Goal: Task Accomplishment & Management: Manage account settings

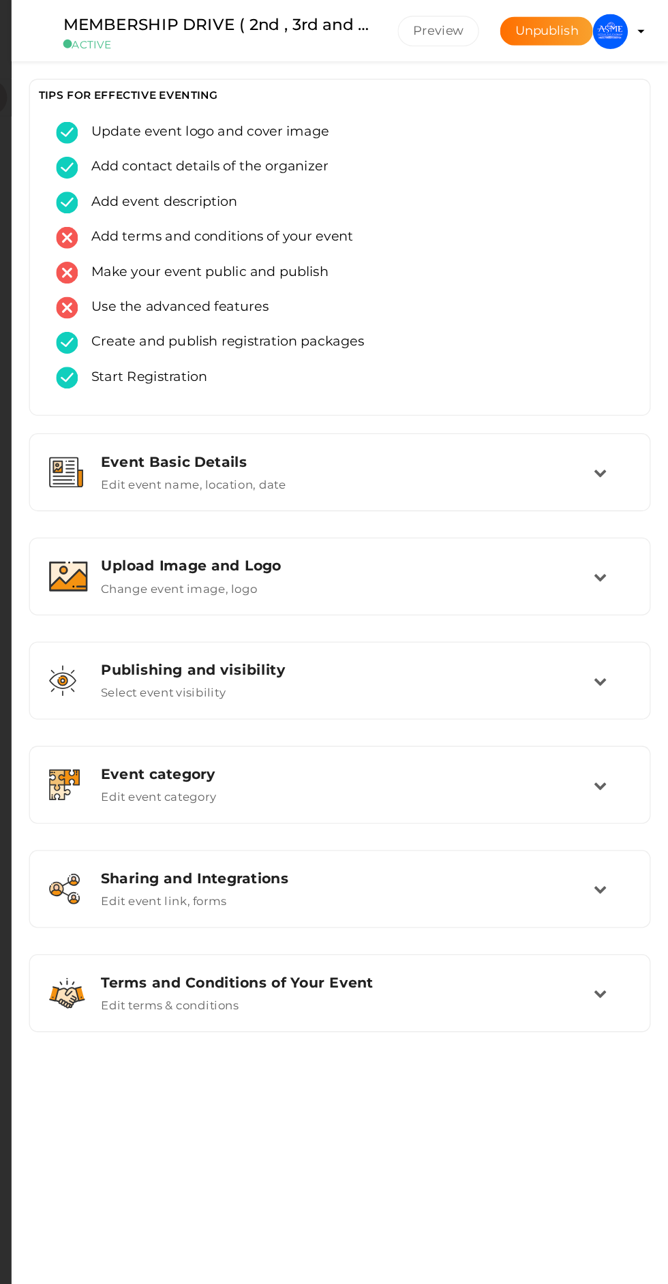
click at [623, 25] on img at bounding box center [622, 24] width 27 height 27
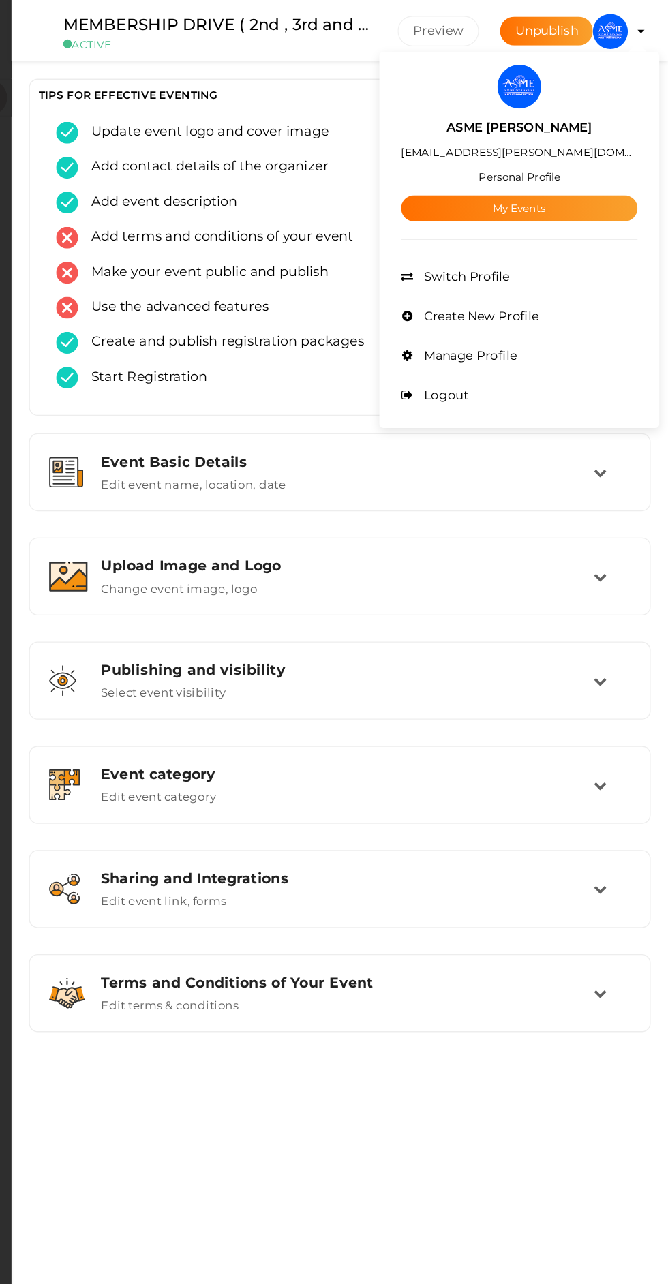
click at [632, 25] on div at bounding box center [334, 642] width 668 height 1284
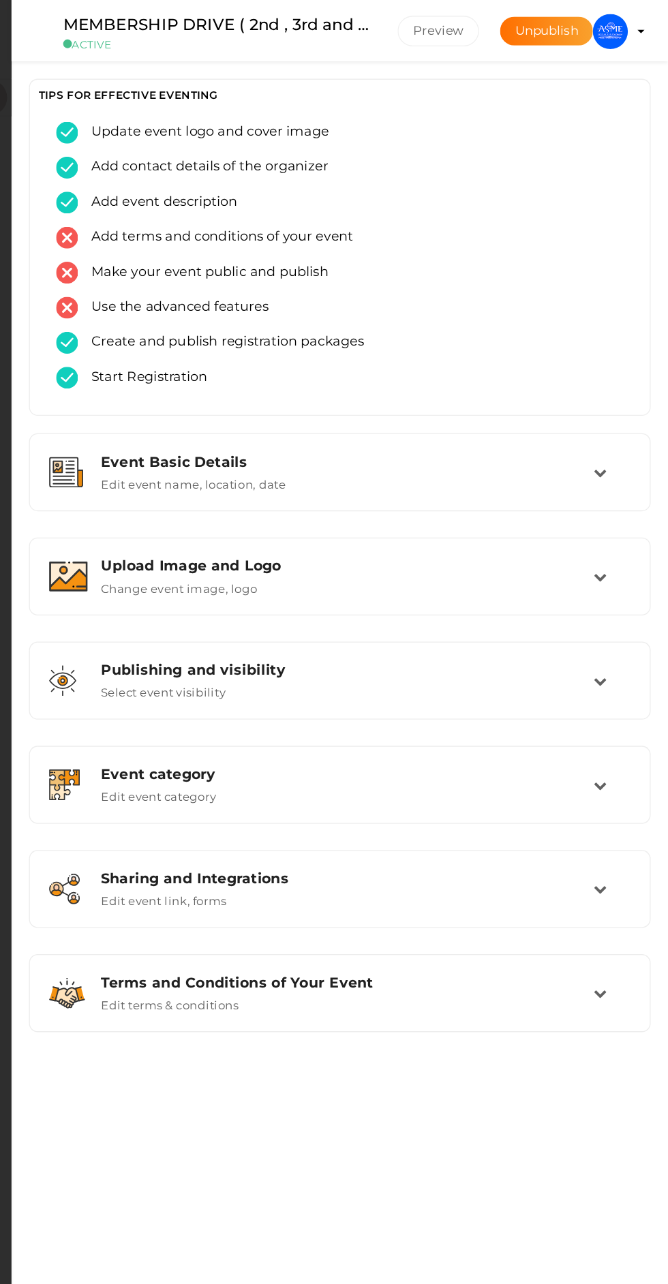
click at [637, 25] on profile-pic at bounding box center [622, 24] width 27 height 12
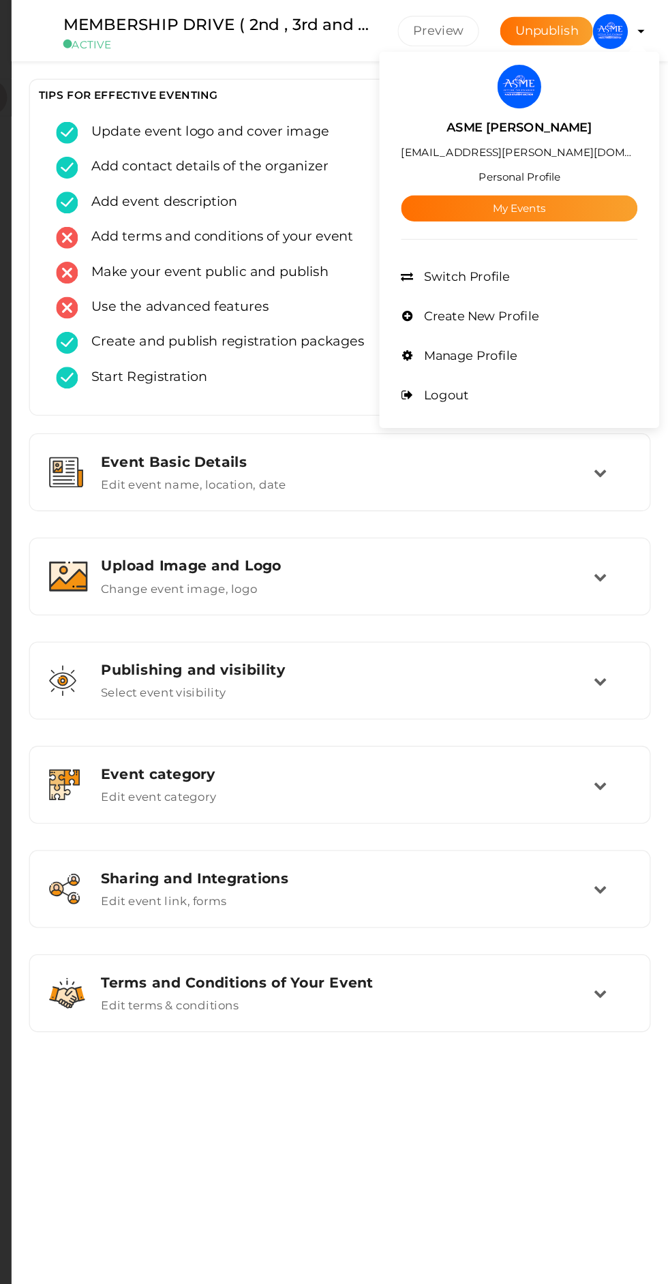
click at [594, 155] on link "My Events" at bounding box center [552, 162] width 184 height 20
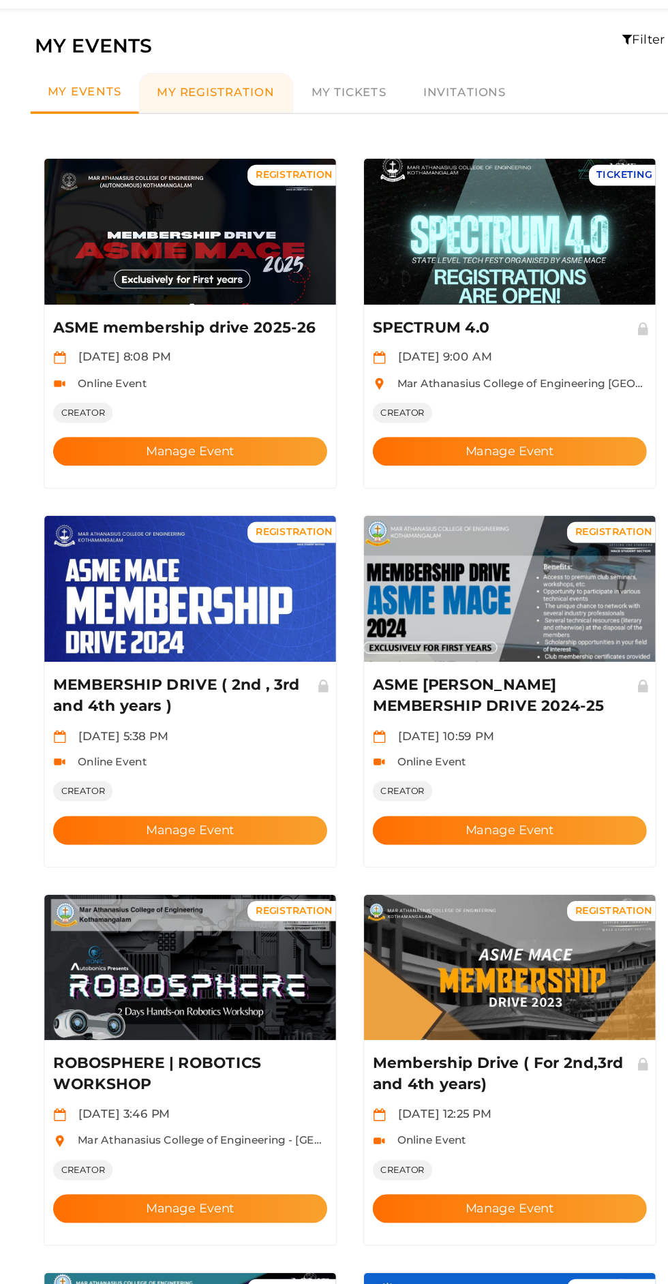
click at [251, 111] on span "My Registration" at bounding box center [229, 115] width 91 height 11
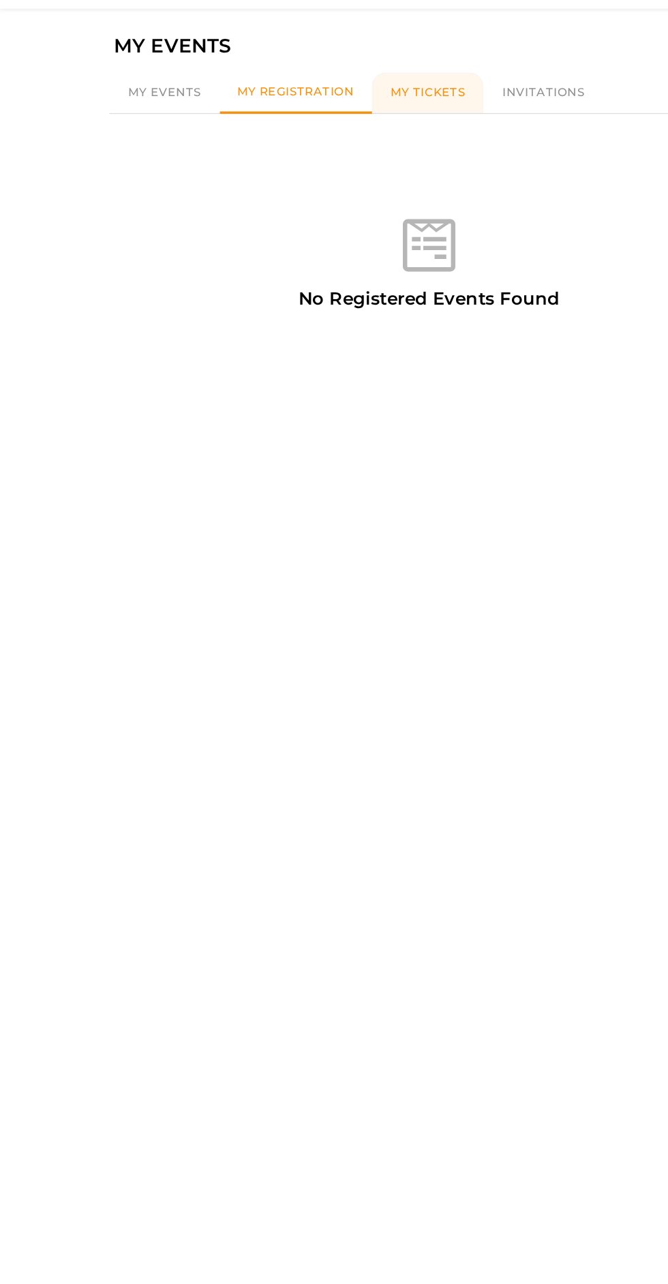
click at [346, 113] on span "My Tickets" at bounding box center [333, 115] width 58 height 11
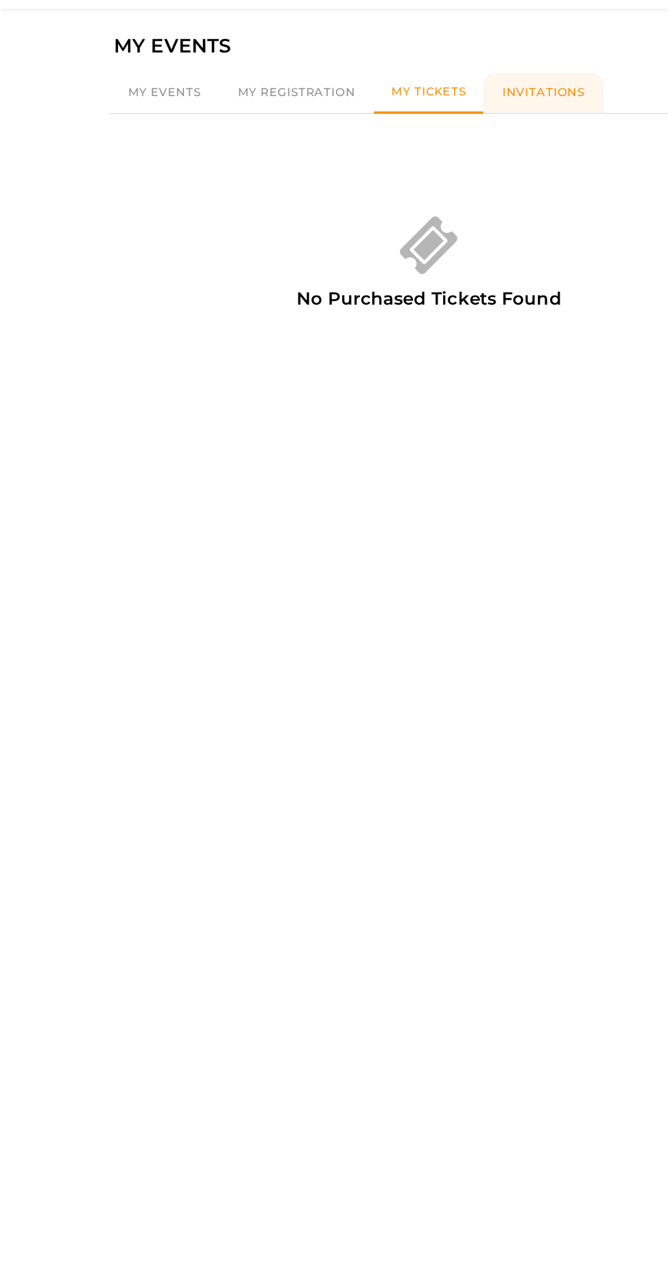
click at [443, 106] on link "Invitations" at bounding box center [422, 115] width 93 height 31
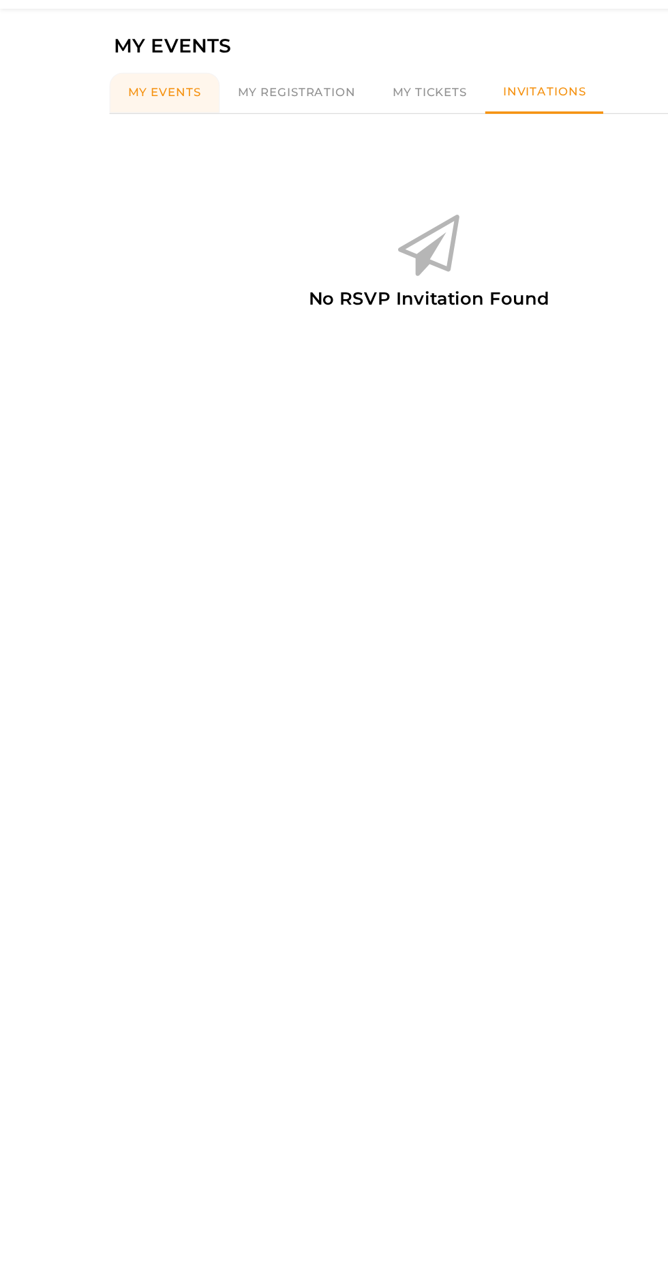
click at [141, 111] on span "My Events" at bounding box center [128, 115] width 57 height 11
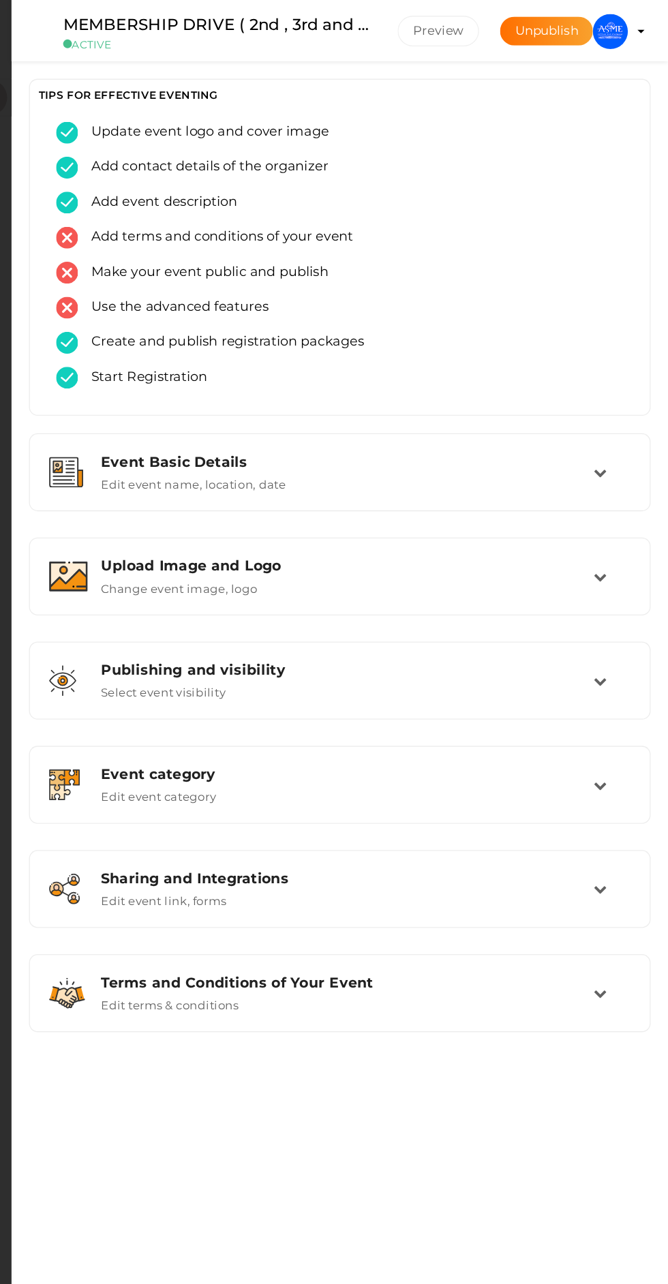
click at [624, 23] on img at bounding box center [622, 24] width 27 height 27
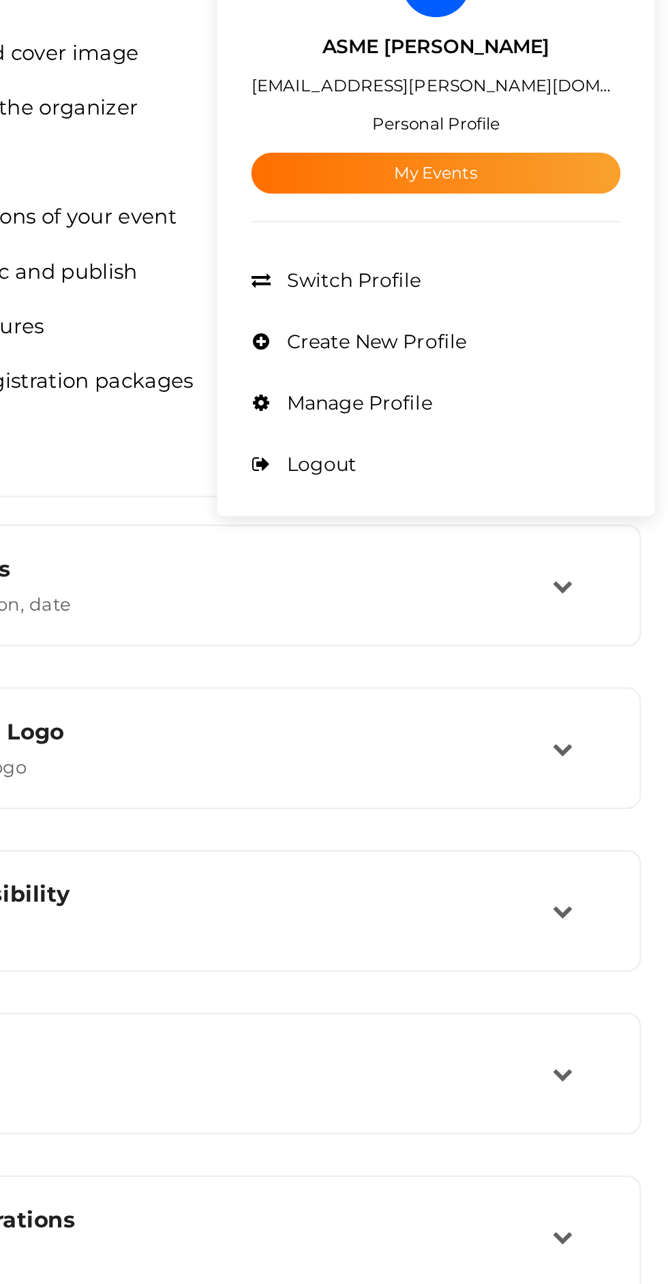
click at [550, 277] on span "Manage Profile" at bounding box center [512, 277] width 76 height 12
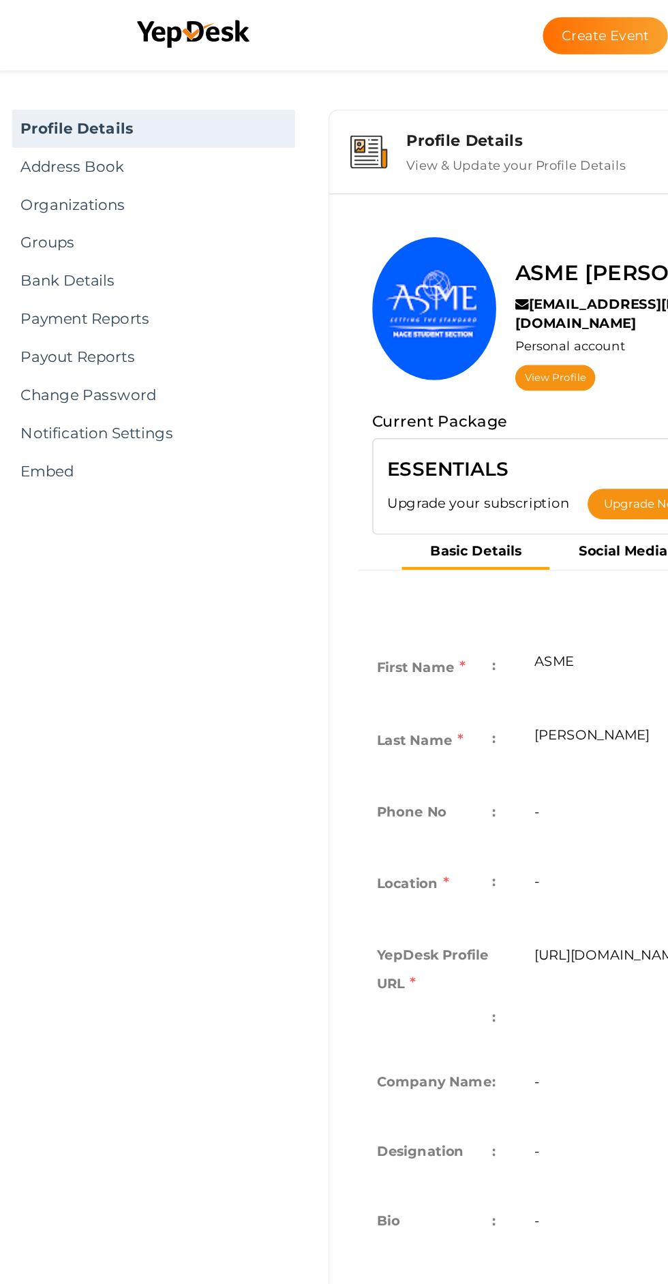
click at [102, 231] on link "Payment Reports" at bounding box center [111, 228] width 202 height 27
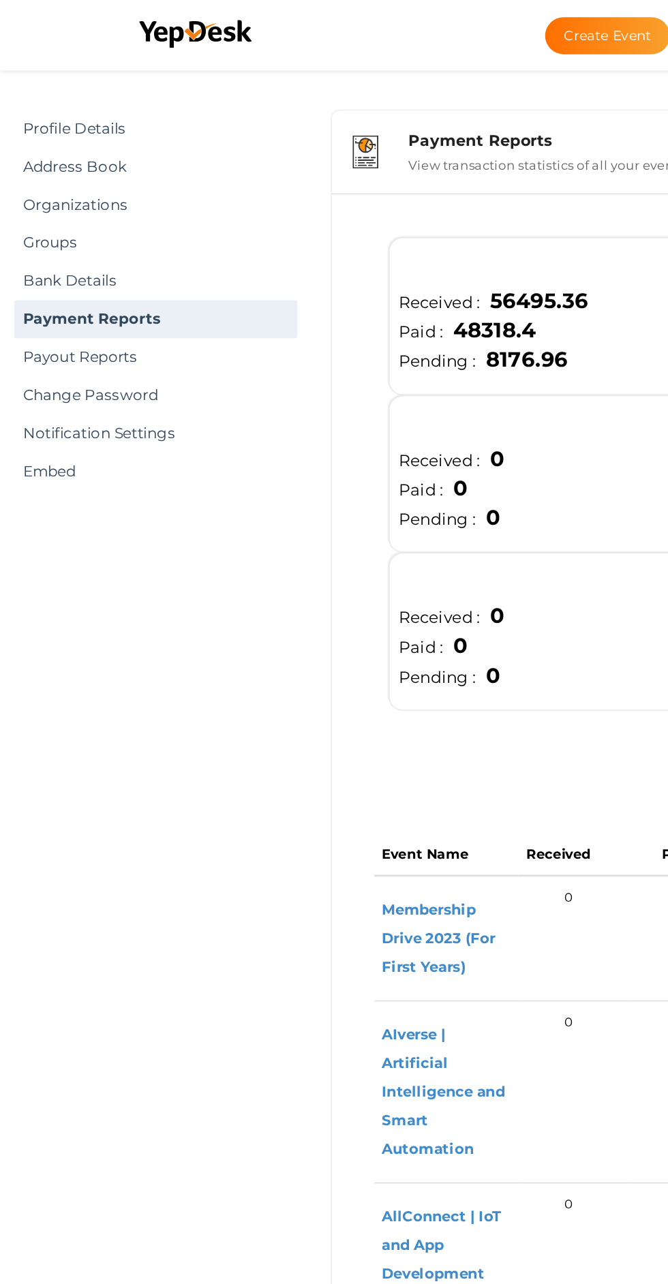
click at [35, 196] on link "Bank Details" at bounding box center [111, 200] width 202 height 27
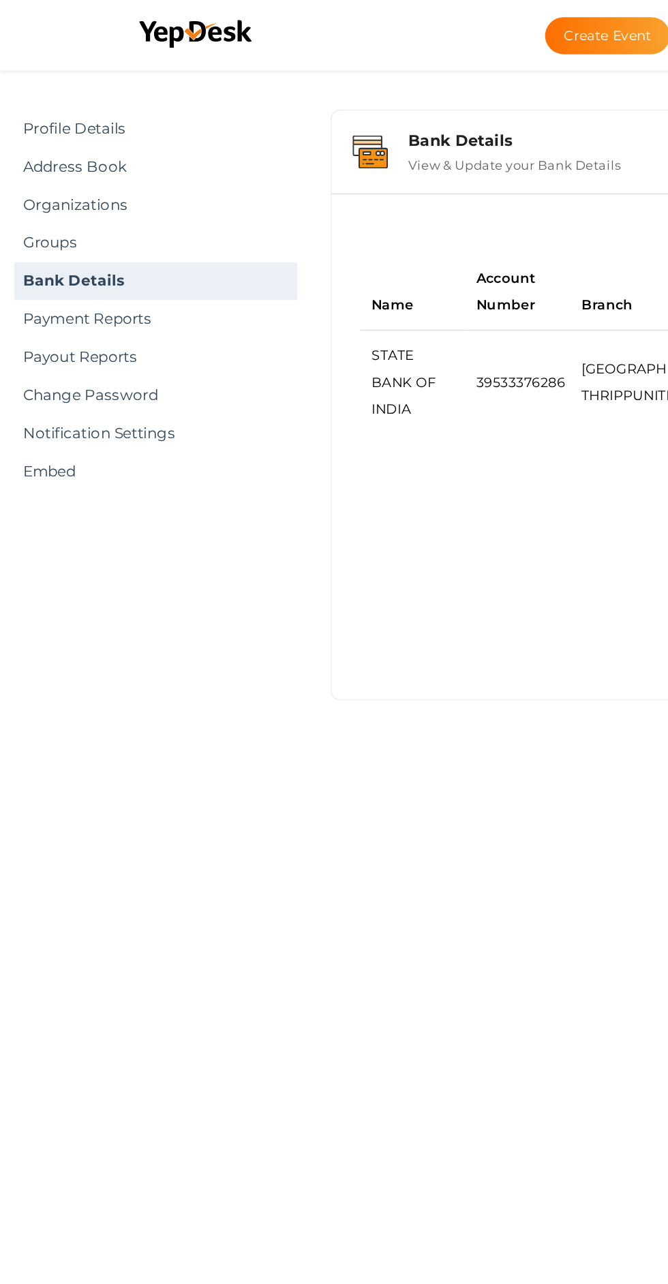
click at [31, 203] on link "Bank Details" at bounding box center [111, 200] width 202 height 27
click at [37, 232] on link "Payment Reports" at bounding box center [111, 228] width 202 height 27
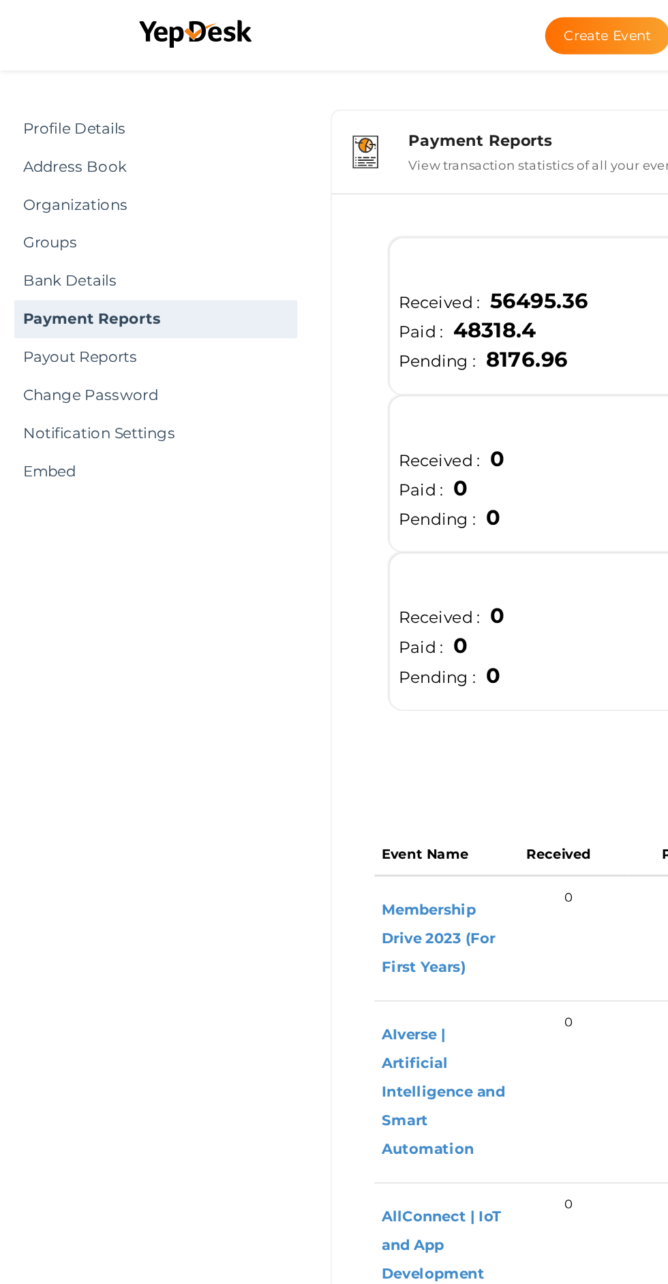
click at [31, 250] on link "Payout Reports" at bounding box center [111, 255] width 202 height 27
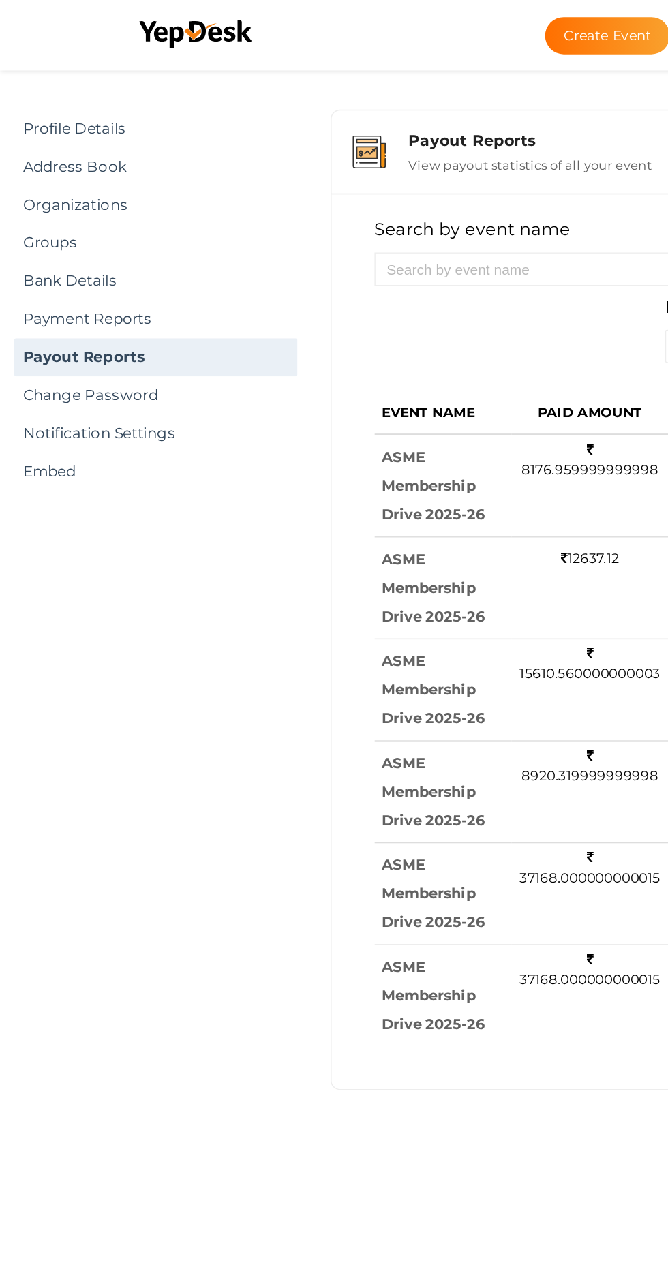
click at [35, 222] on link "Payment Reports" at bounding box center [111, 228] width 202 height 27
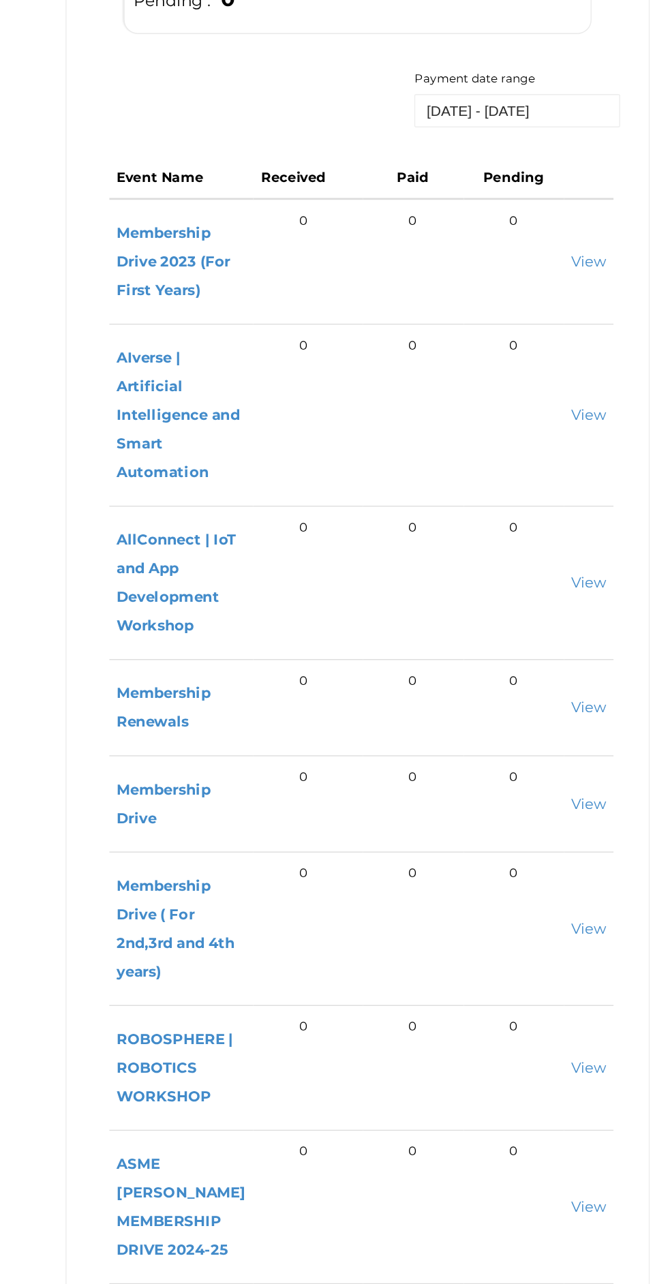
scroll to position [269, 0]
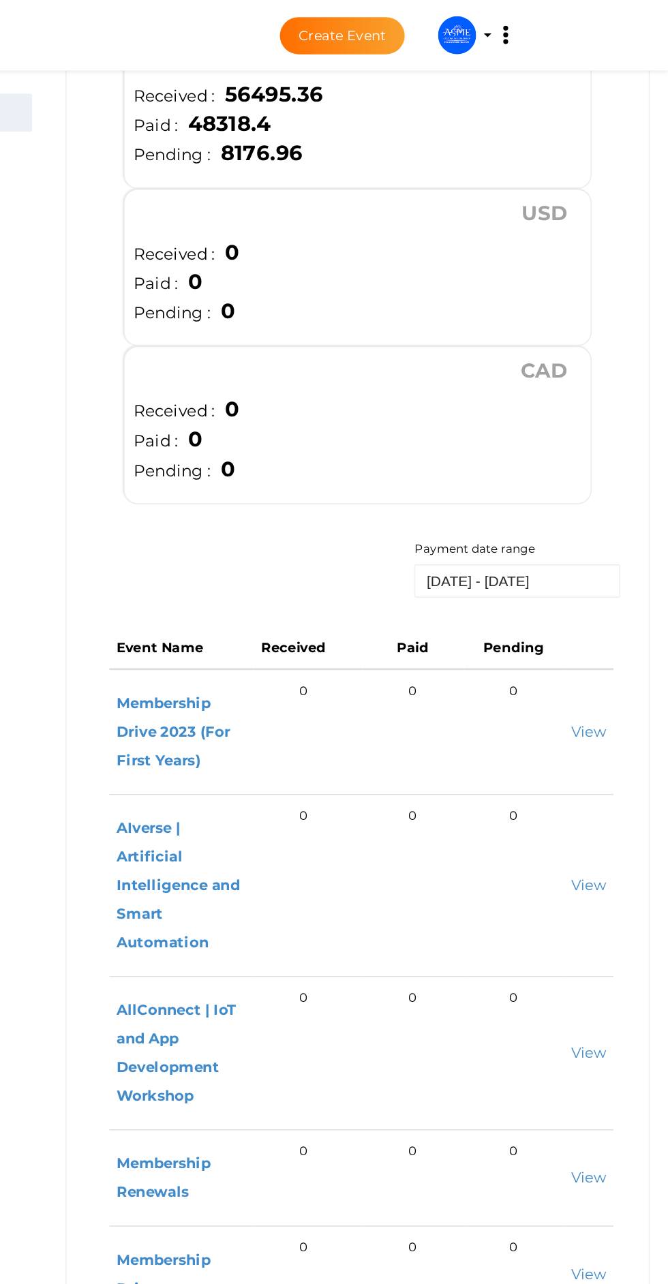
scroll to position [0, 0]
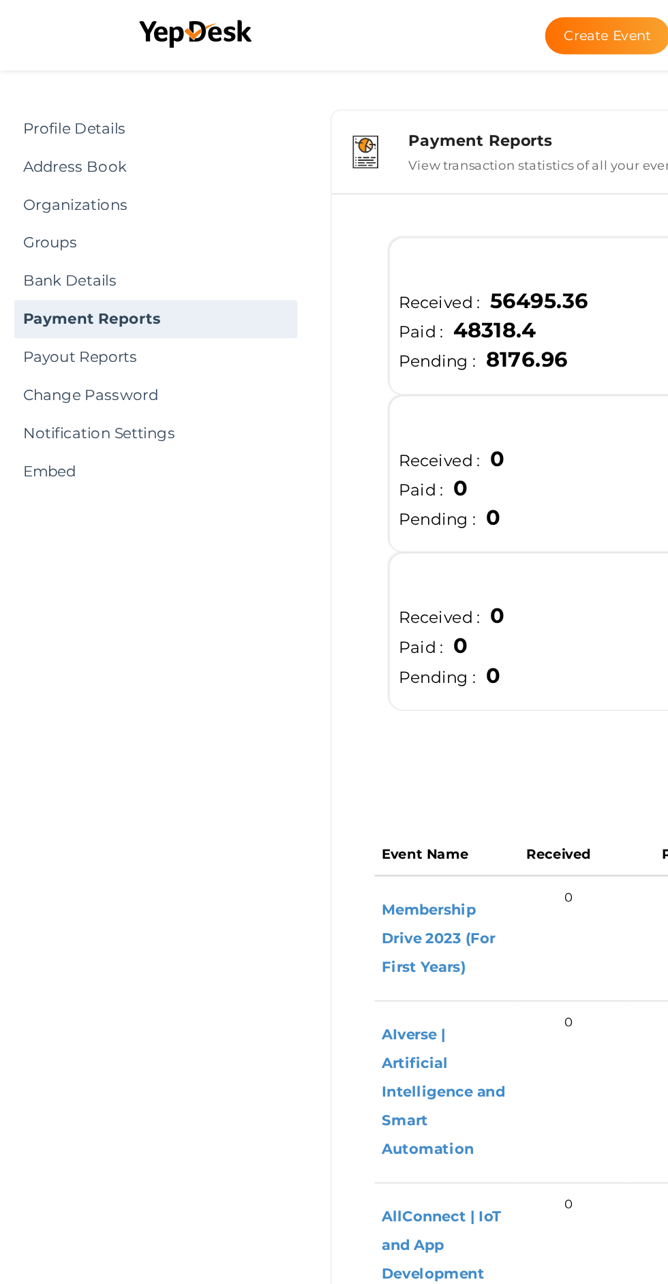
click at [16, 163] on link "Groups" at bounding box center [111, 173] width 202 height 27
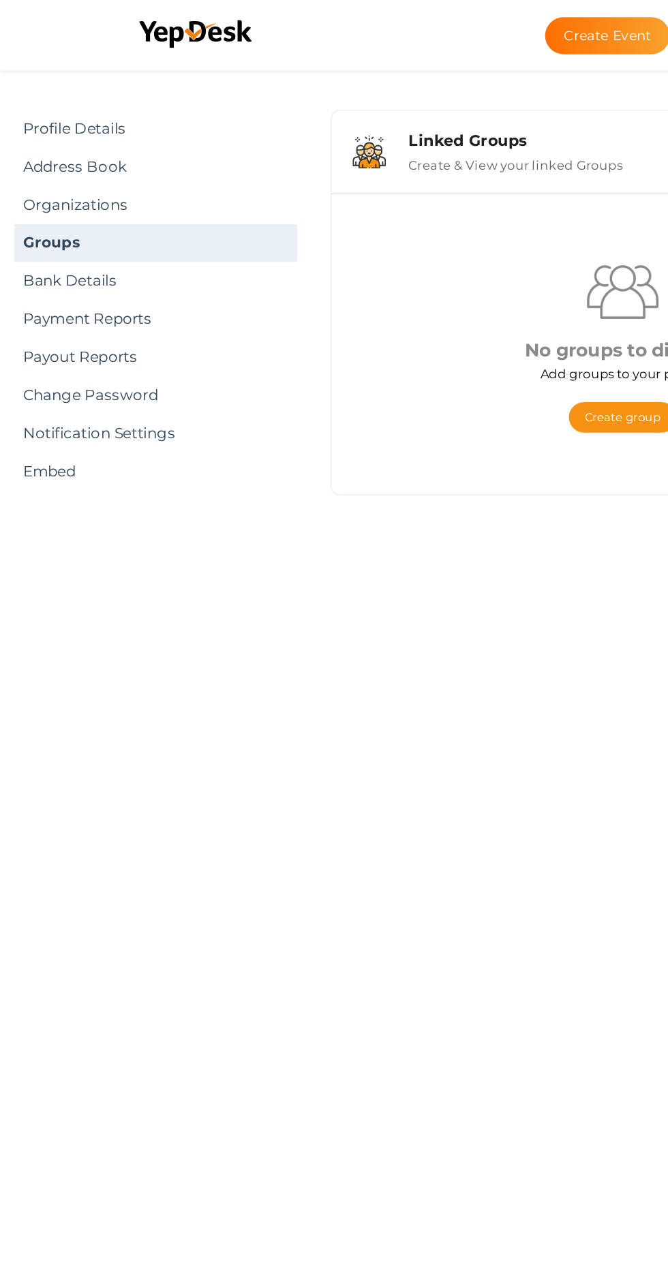
click at [38, 202] on link "Bank Details" at bounding box center [111, 200] width 202 height 27
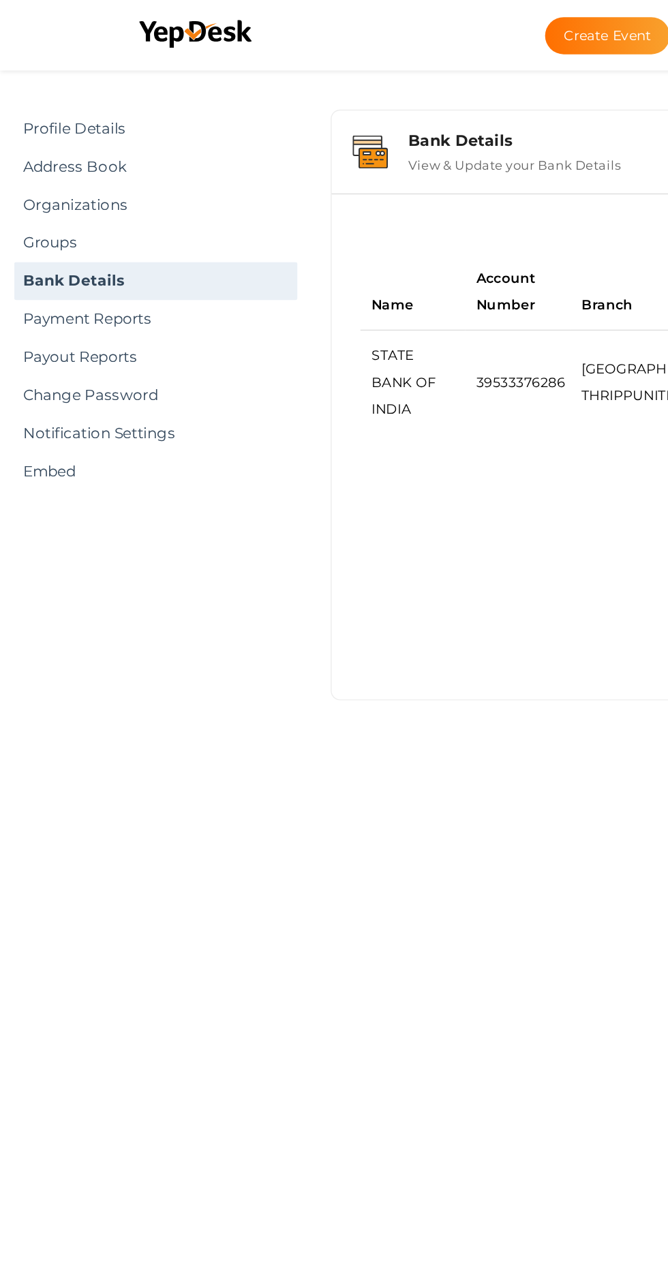
click at [37, 230] on link "Payment Reports" at bounding box center [111, 228] width 202 height 27
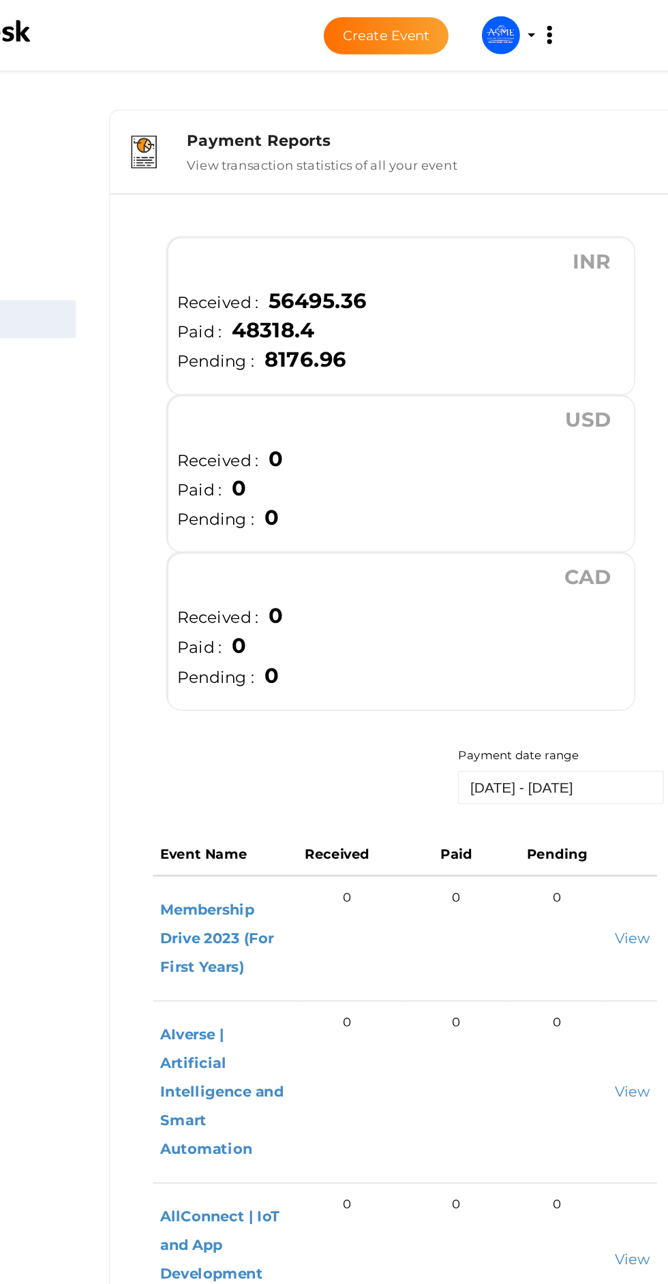
click at [357, 230] on span "48318.4" at bounding box center [351, 236] width 66 height 18
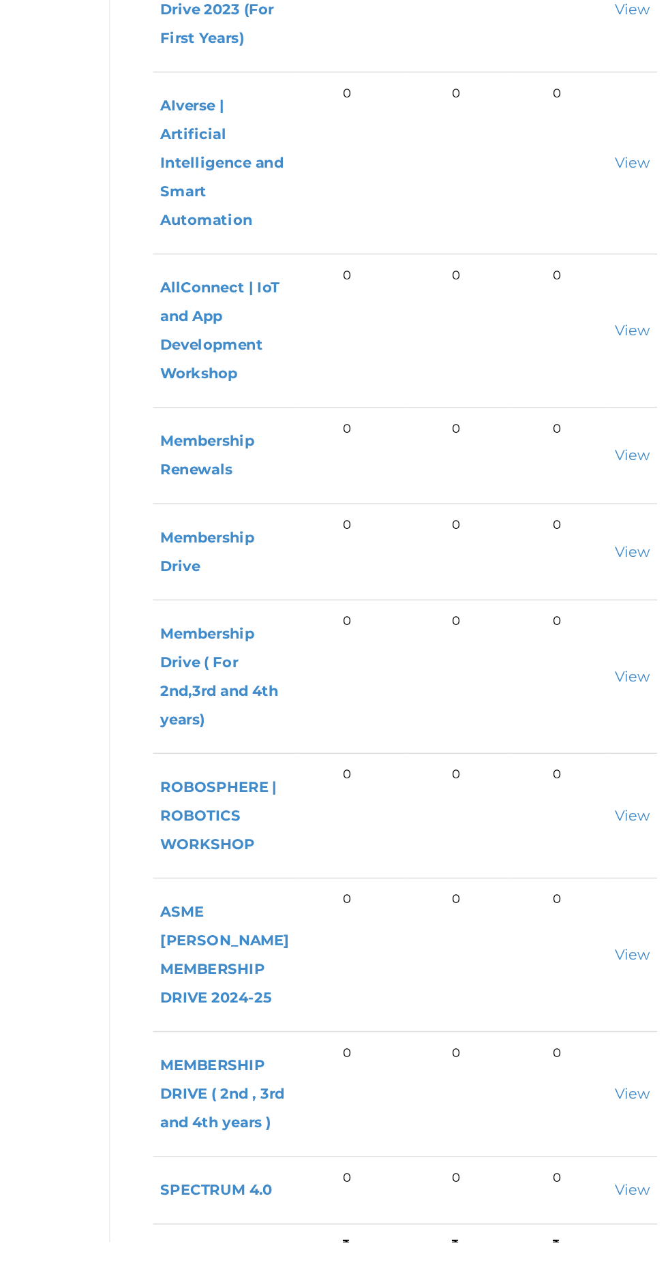
scroll to position [269, 0]
